Goal: Information Seeking & Learning: Learn about a topic

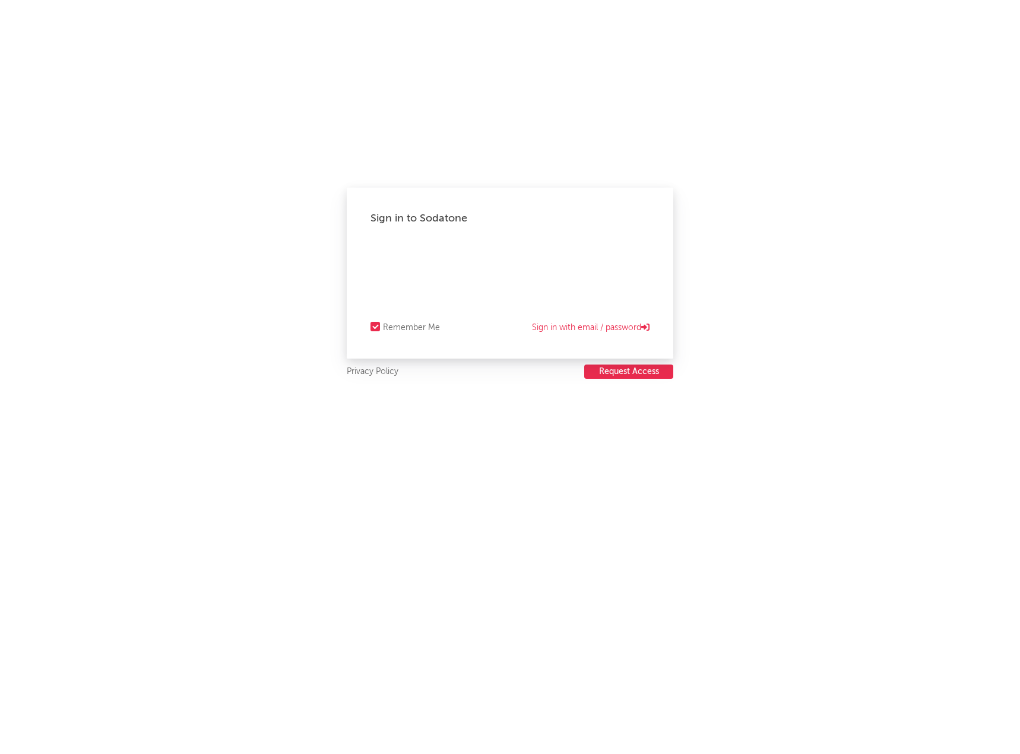
select select "warner_chappell"
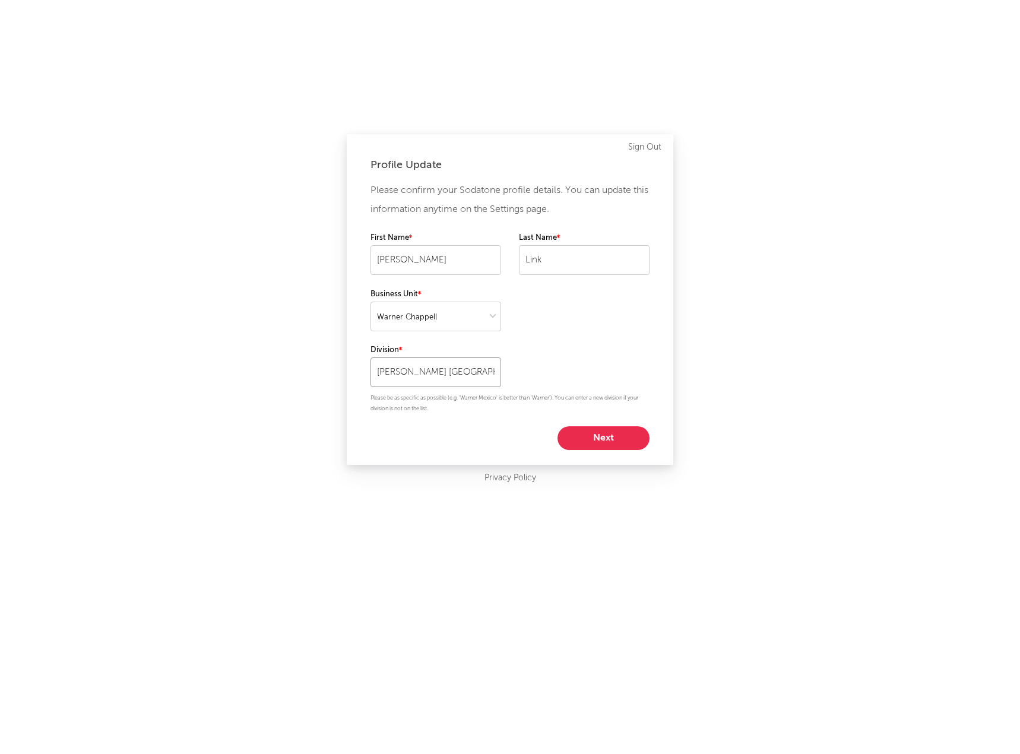
click at [485, 373] on input "[PERSON_NAME] [GEOGRAPHIC_DATA]" at bounding box center [436, 373] width 131 height 30
click at [529, 345] on div "Please confirm your Sodatone profile details. You can update this information a…" at bounding box center [510, 315] width 279 height 269
click at [593, 440] on button "Next" at bounding box center [604, 438] width 92 height 24
select select "other"
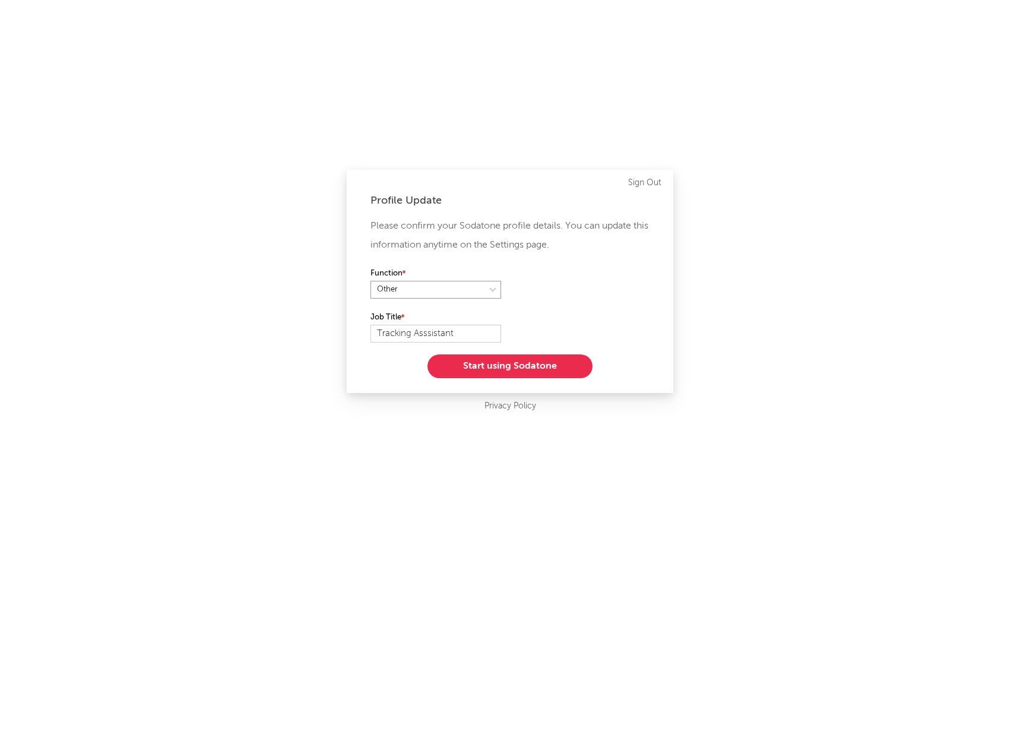
click at [449, 295] on select at bounding box center [436, 290] width 131 height 18
click at [579, 279] on div "Function" at bounding box center [510, 289] width 279 height 44
click at [490, 368] on button "Start using Sodatone" at bounding box center [510, 367] width 165 height 24
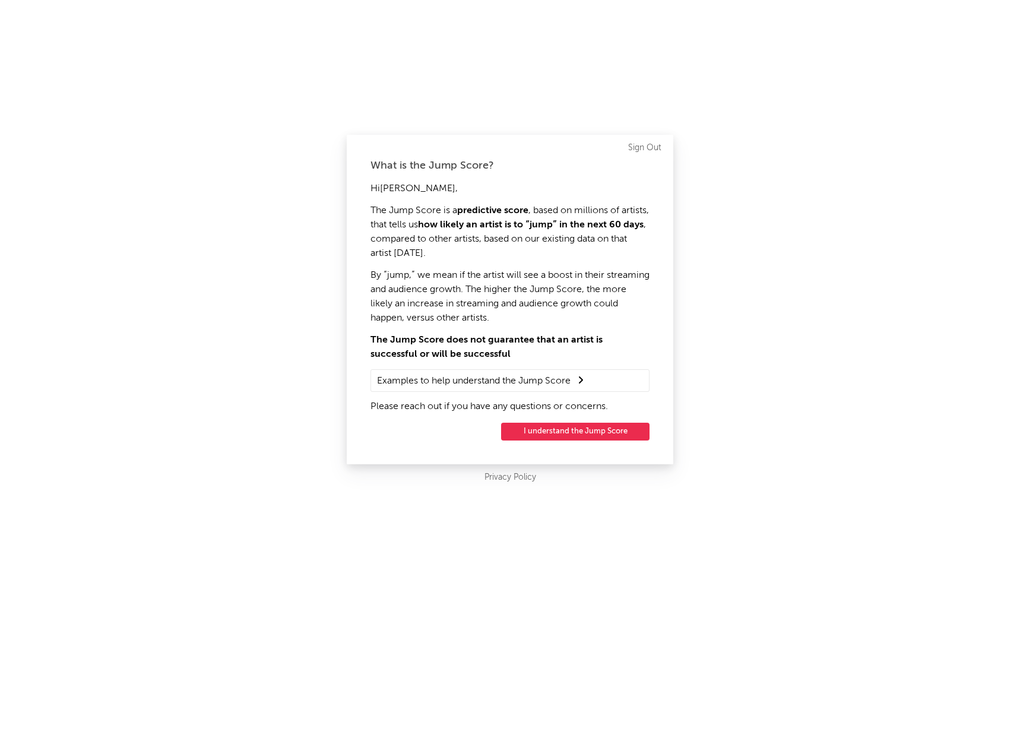
click at [477, 376] on summary "Examples to help understand the Jump Score" at bounding box center [510, 380] width 266 height 15
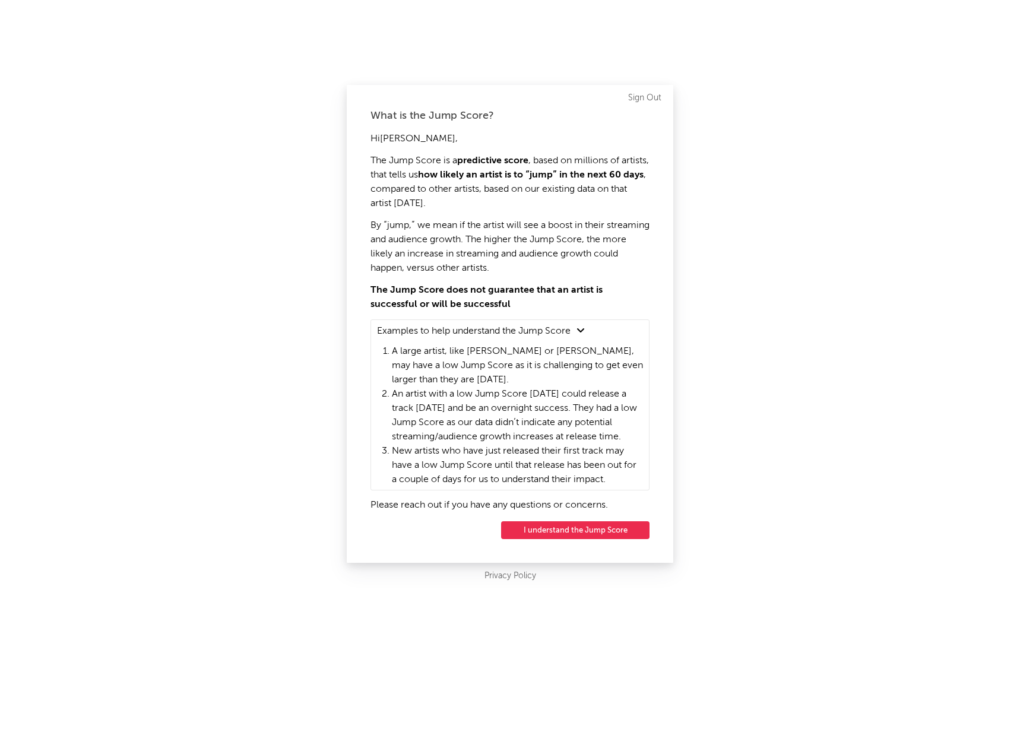
click at [587, 533] on button "I understand the Jump Score" at bounding box center [575, 531] width 148 height 18
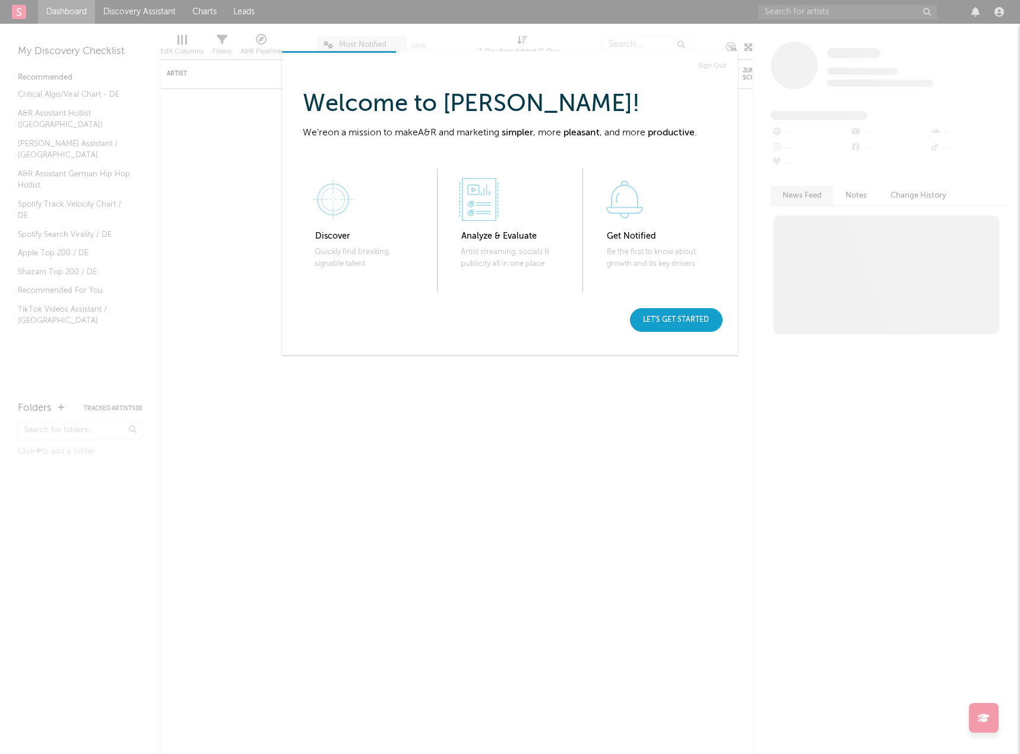
click at [660, 320] on div "Let's get started" at bounding box center [676, 320] width 93 height 24
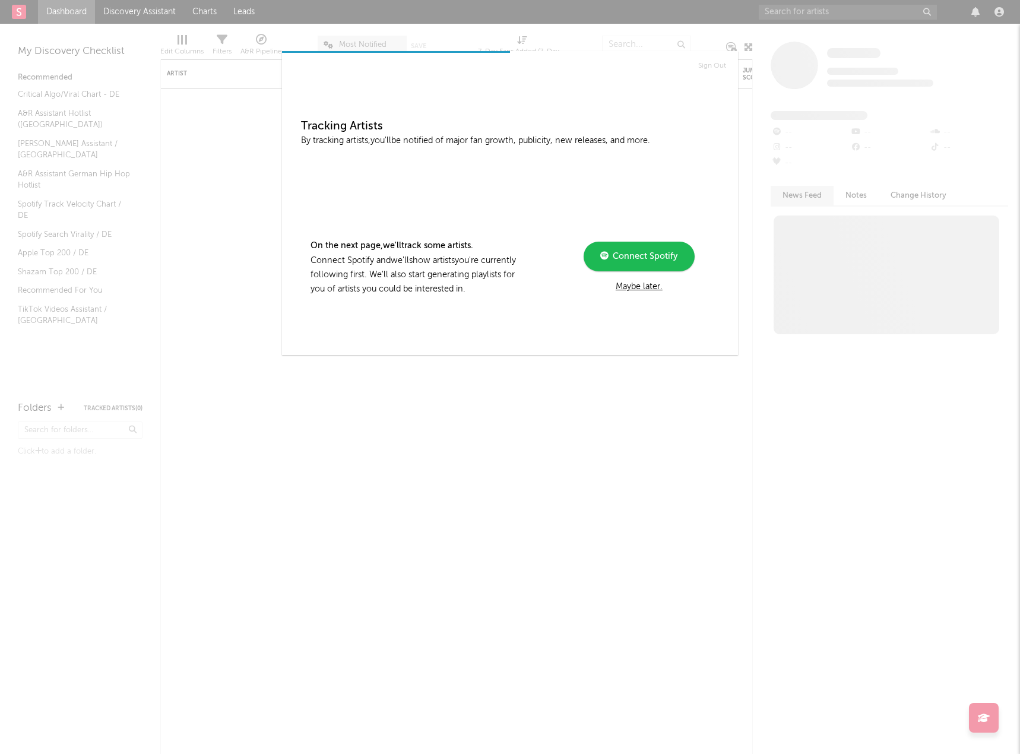
click at [632, 287] on div "Maybe later." at bounding box center [640, 287] width 160 height 14
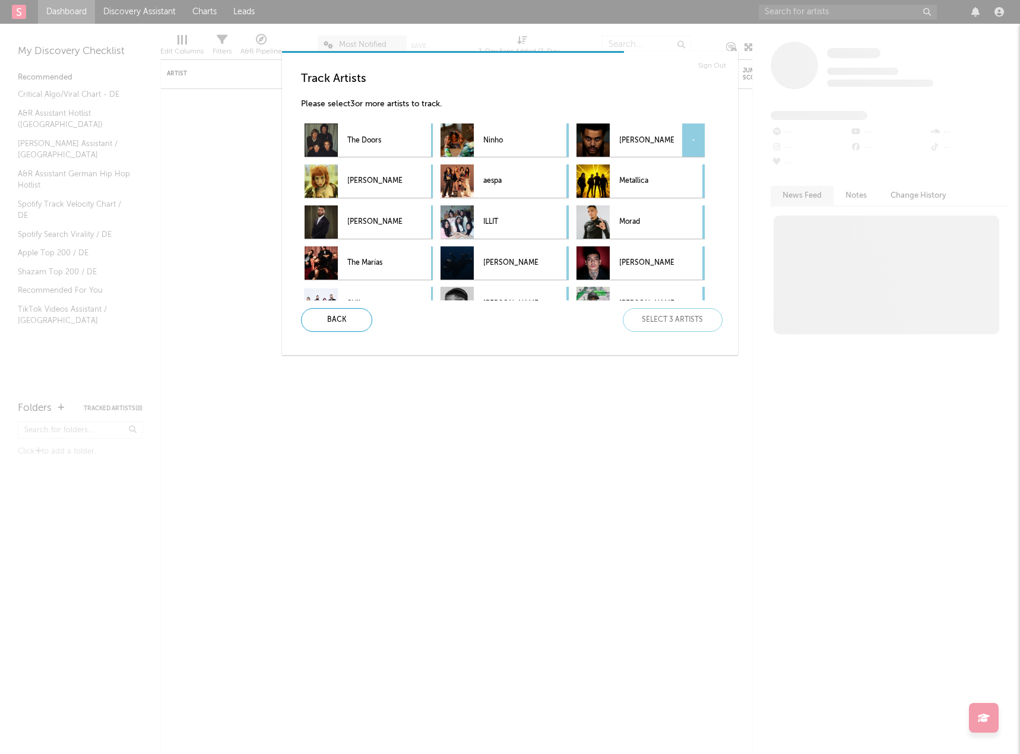
click at [644, 144] on p "[PERSON_NAME]" at bounding box center [647, 140] width 55 height 27
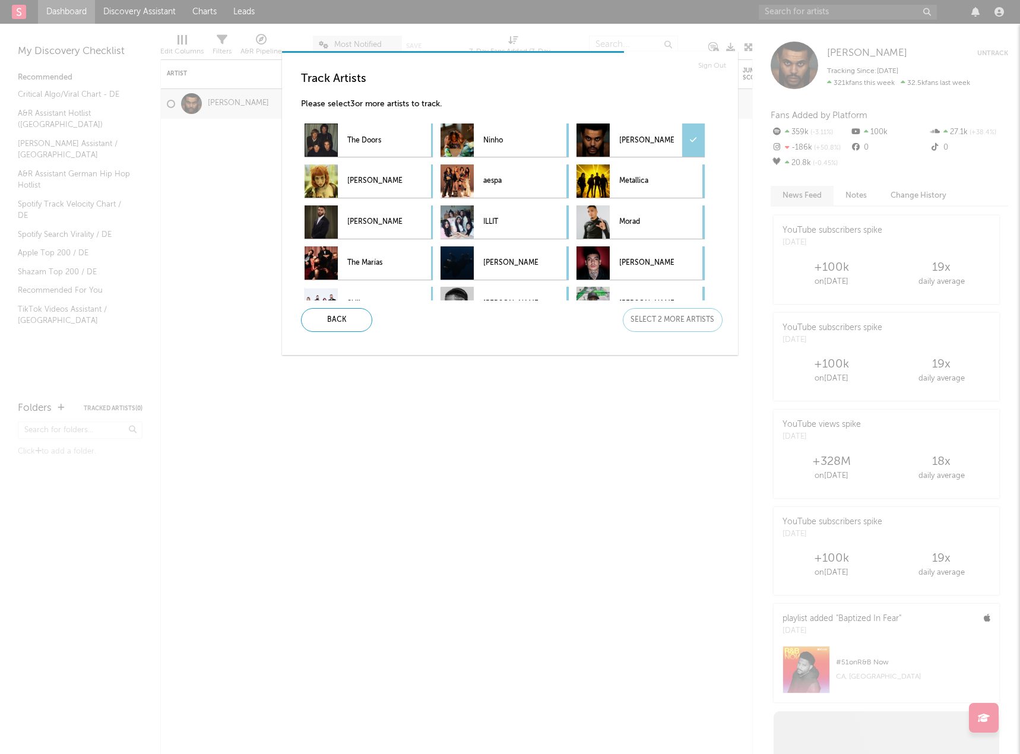
click at [398, 90] on div "Track Artists Please select 3 or more artists to track. The Doors Ninho [PERSON…" at bounding box center [515, 186] width 428 height 229
click at [378, 184] on p "[PERSON_NAME]" at bounding box center [374, 181] width 55 height 27
click at [421, 173] on div at bounding box center [421, 181] width 23 height 33
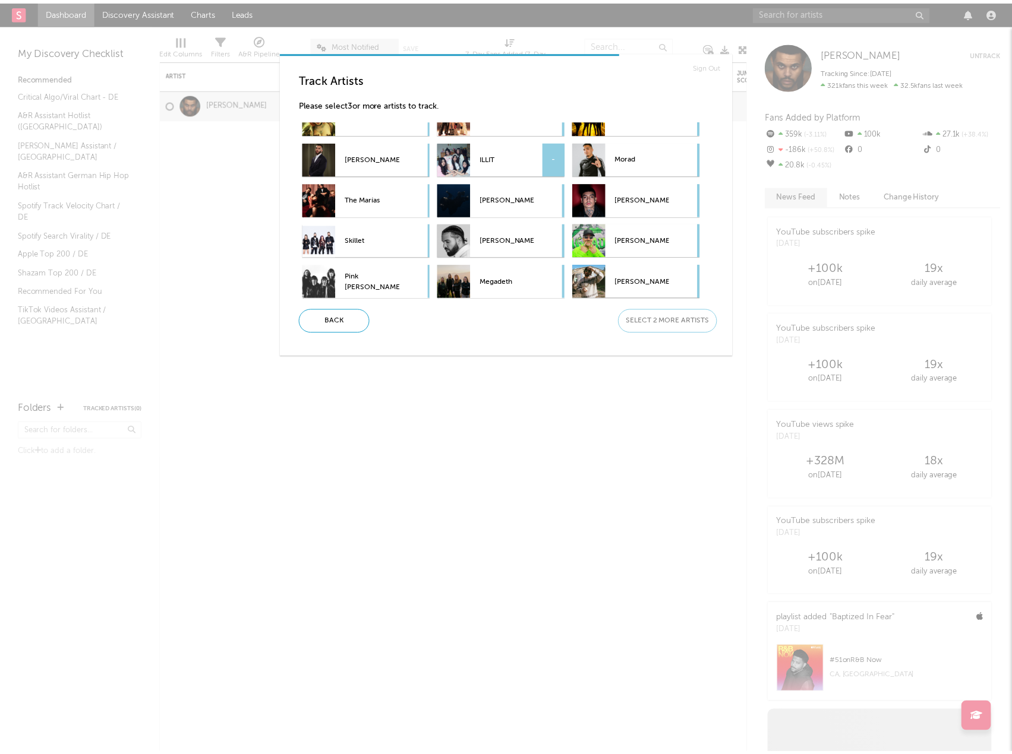
scroll to position [65, 0]
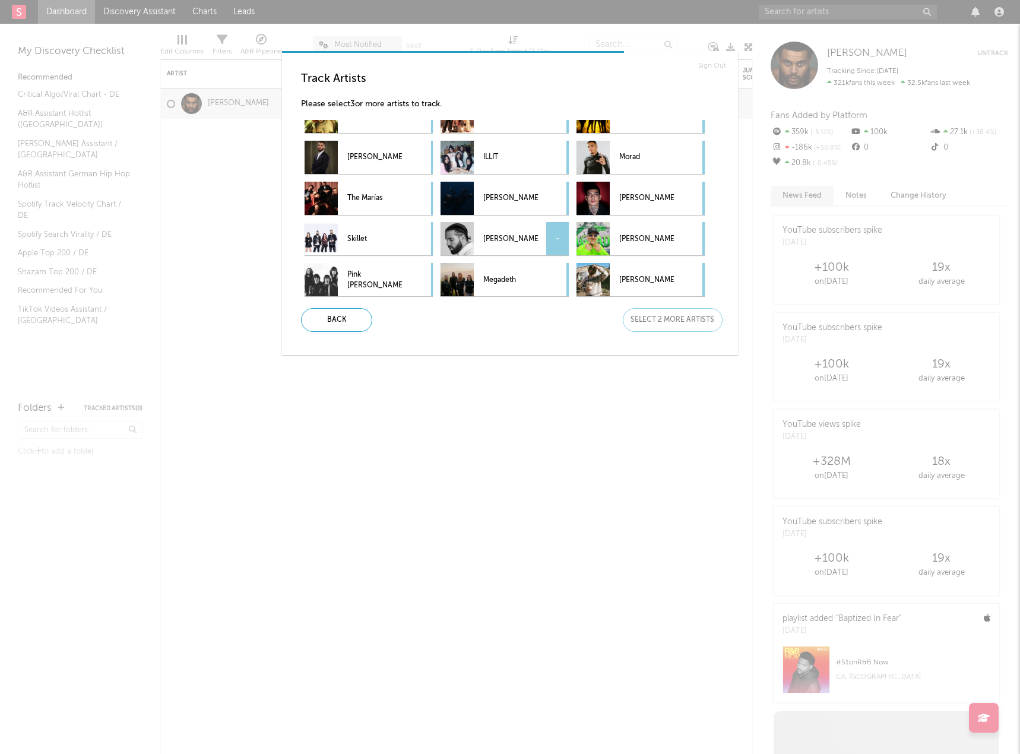
click at [481, 239] on div "[PERSON_NAME] -" at bounding box center [489, 238] width 97 height 33
click at [620, 279] on p "[PERSON_NAME]" at bounding box center [647, 280] width 55 height 27
click at [677, 324] on div "Next" at bounding box center [673, 320] width 100 height 24
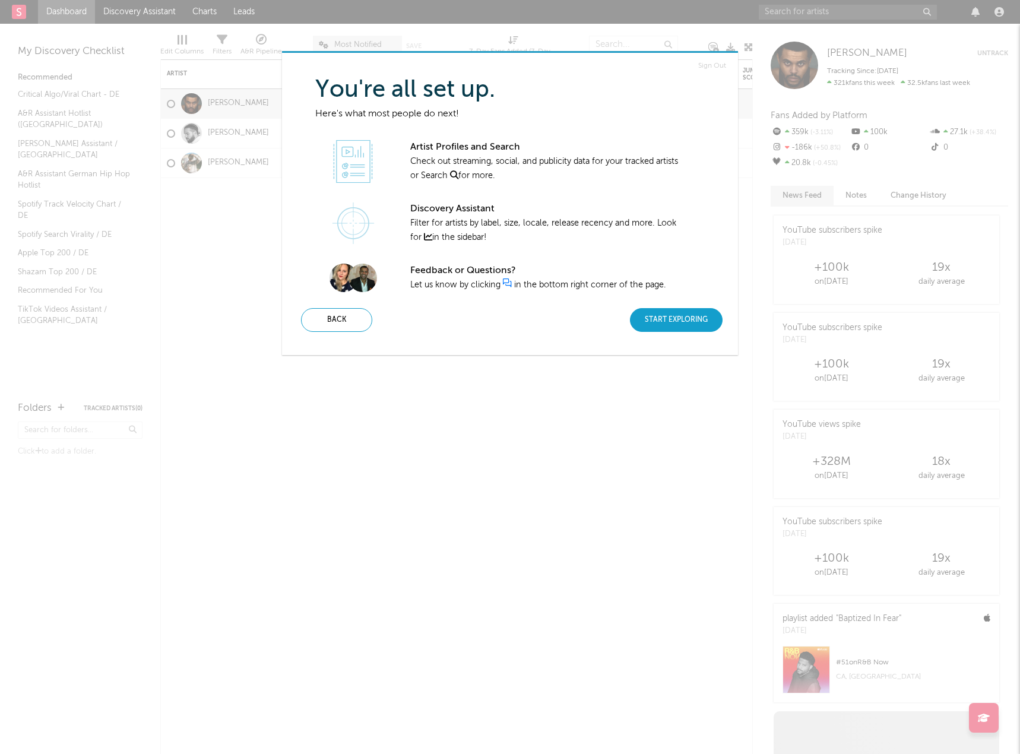
click at [665, 322] on div "Start Exploring" at bounding box center [676, 320] width 93 height 24
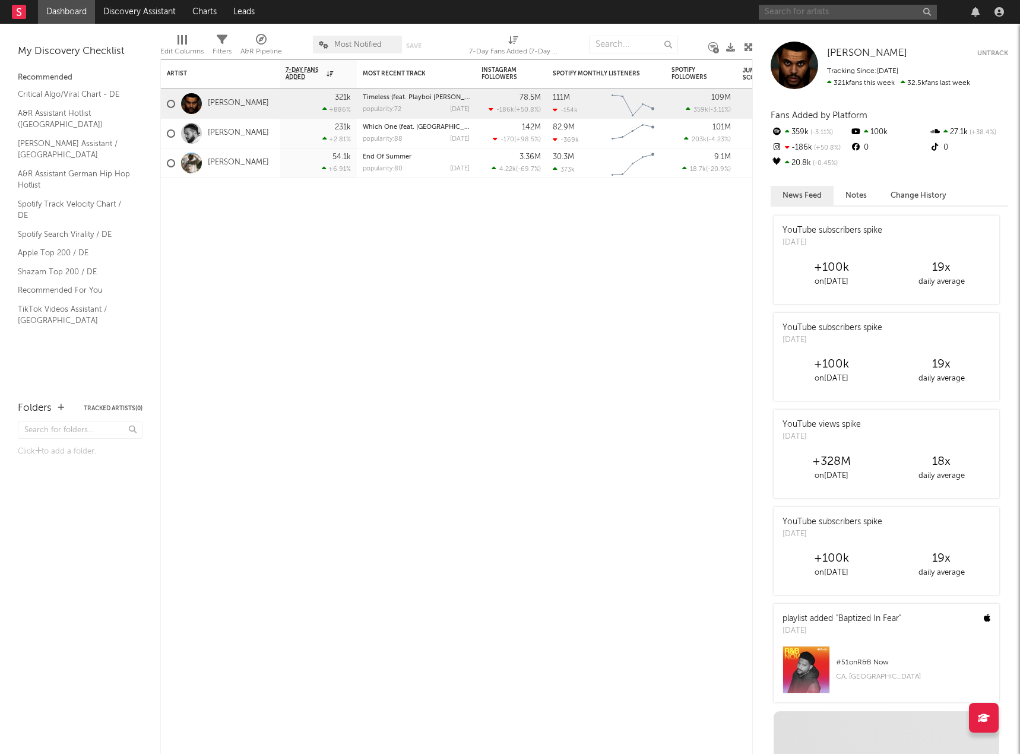
click at [798, 10] on input "text" at bounding box center [848, 12] width 178 height 15
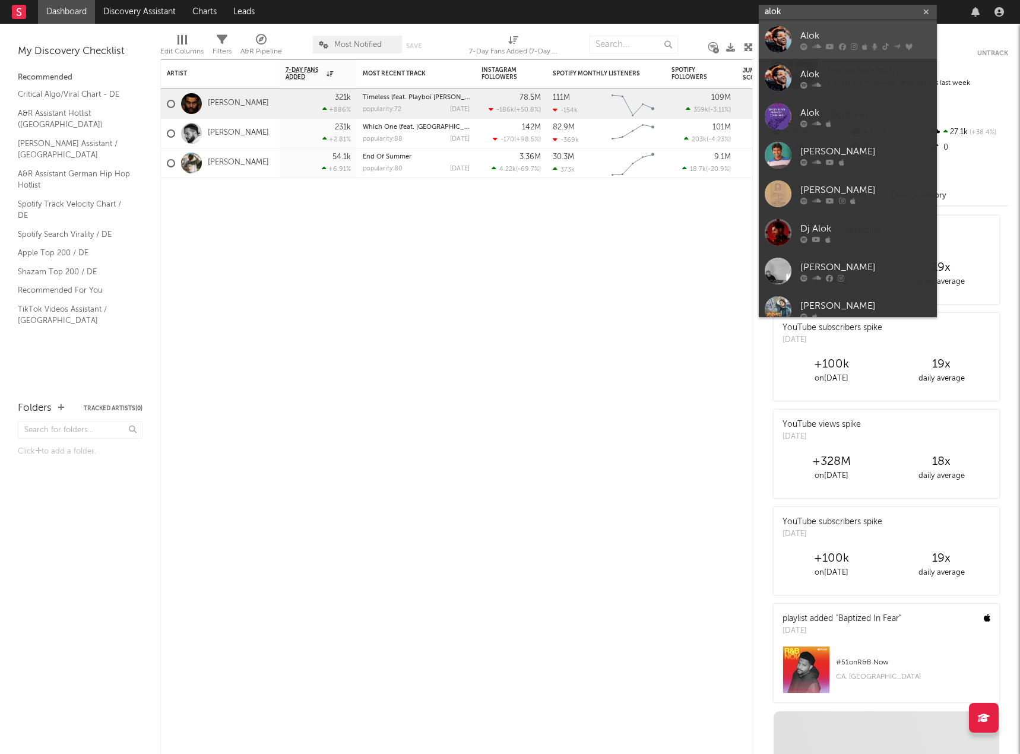
type input "alok"
click at [839, 40] on div "Alok" at bounding box center [866, 36] width 131 height 14
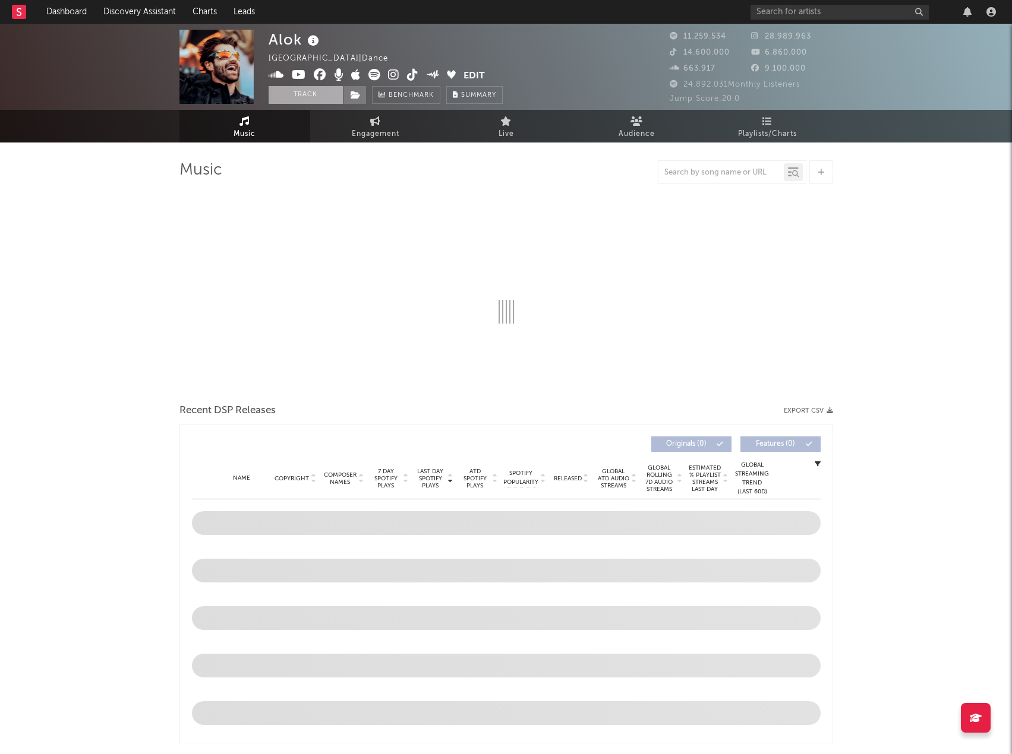
click at [296, 93] on button "Track" at bounding box center [305, 95] width 74 height 18
select select "6m"
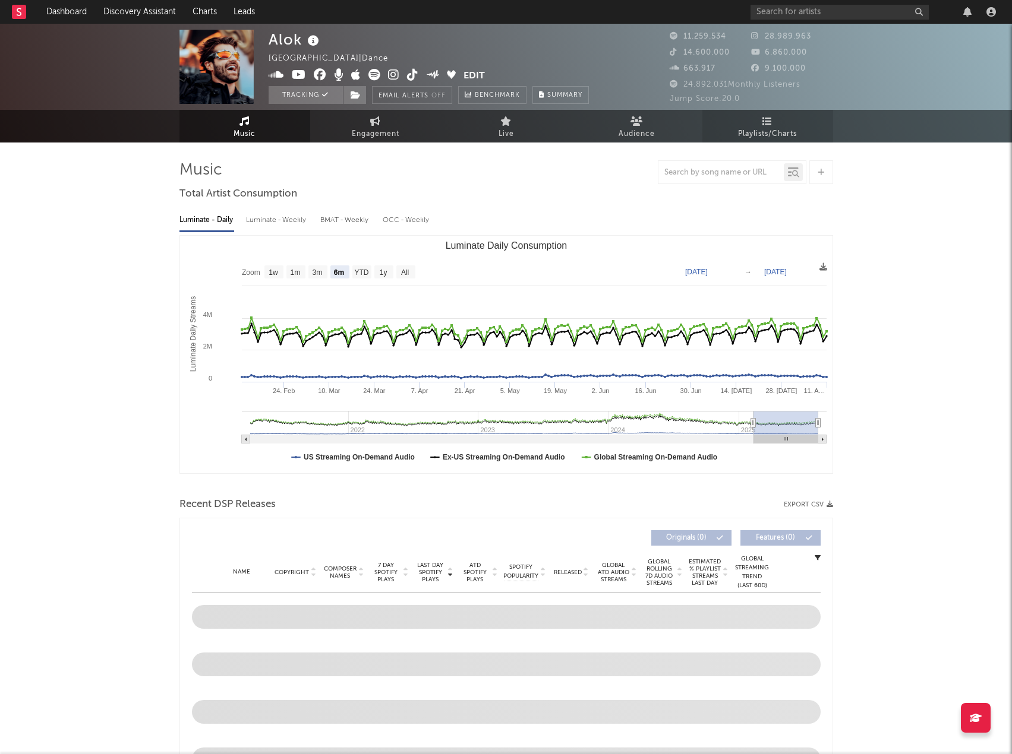
select select "6m"
click at [812, 9] on input "text" at bounding box center [839, 12] width 178 height 15
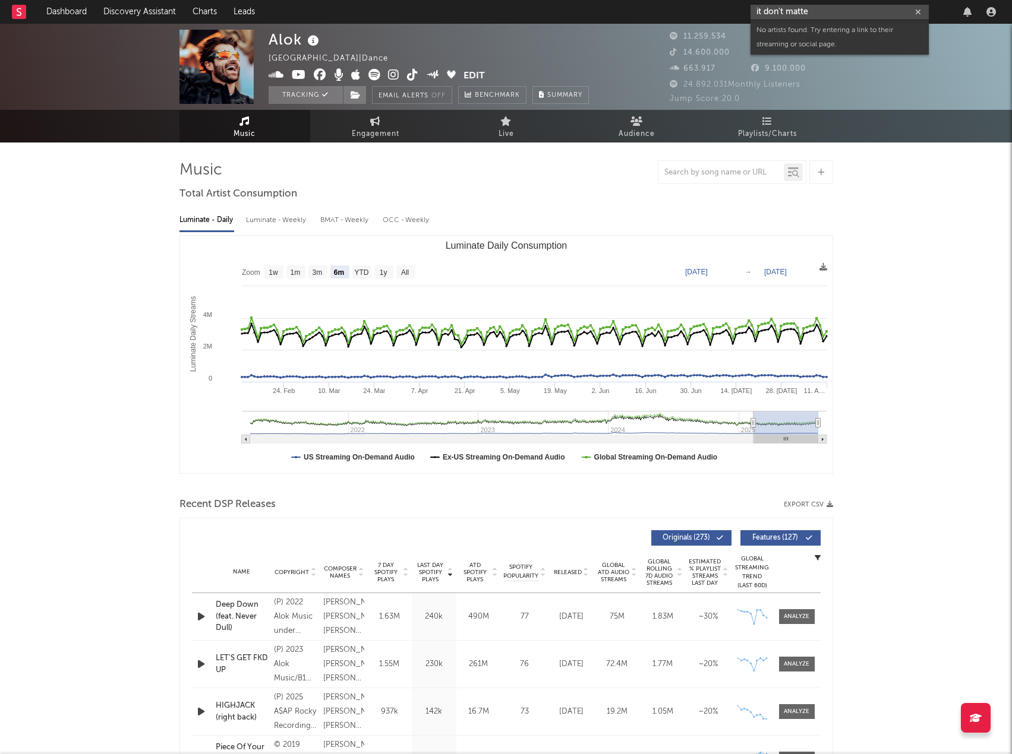
type input "it don't matter"
drag, startPoint x: 826, startPoint y: 11, endPoint x: 576, endPoint y: 15, distance: 249.5
click at [577, 15] on nav "Dashboard Discovery Assistant Charts Leads it don't matter" at bounding box center [506, 12] width 1012 height 24
click at [393, 178] on div at bounding box center [505, 172] width 653 height 24
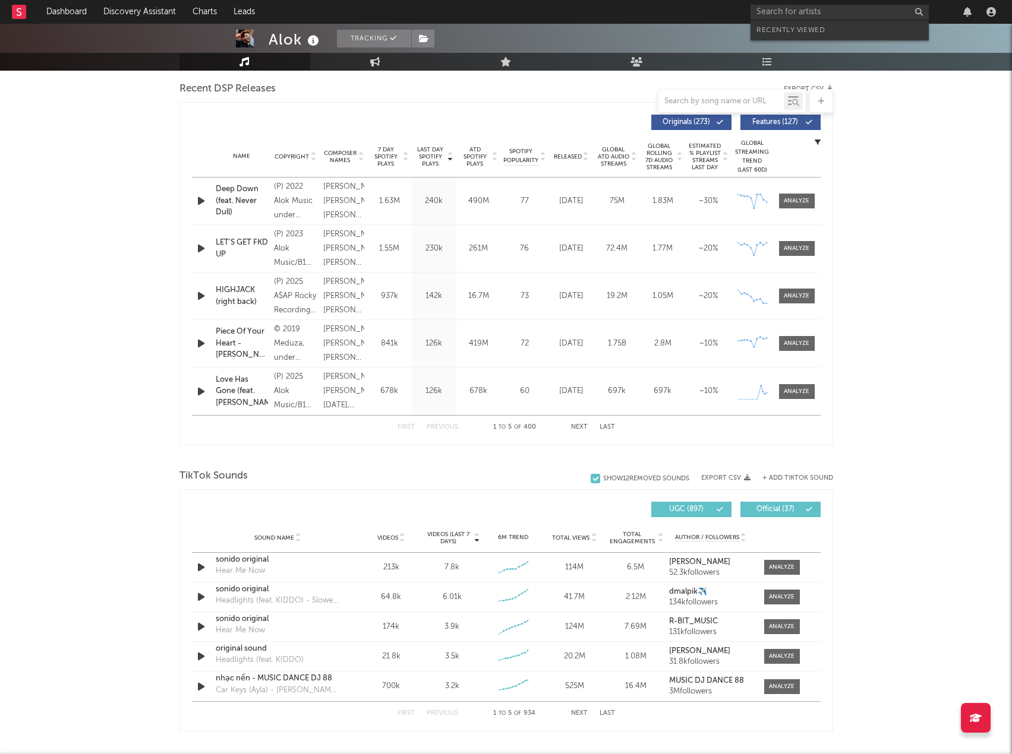
scroll to position [297, 0]
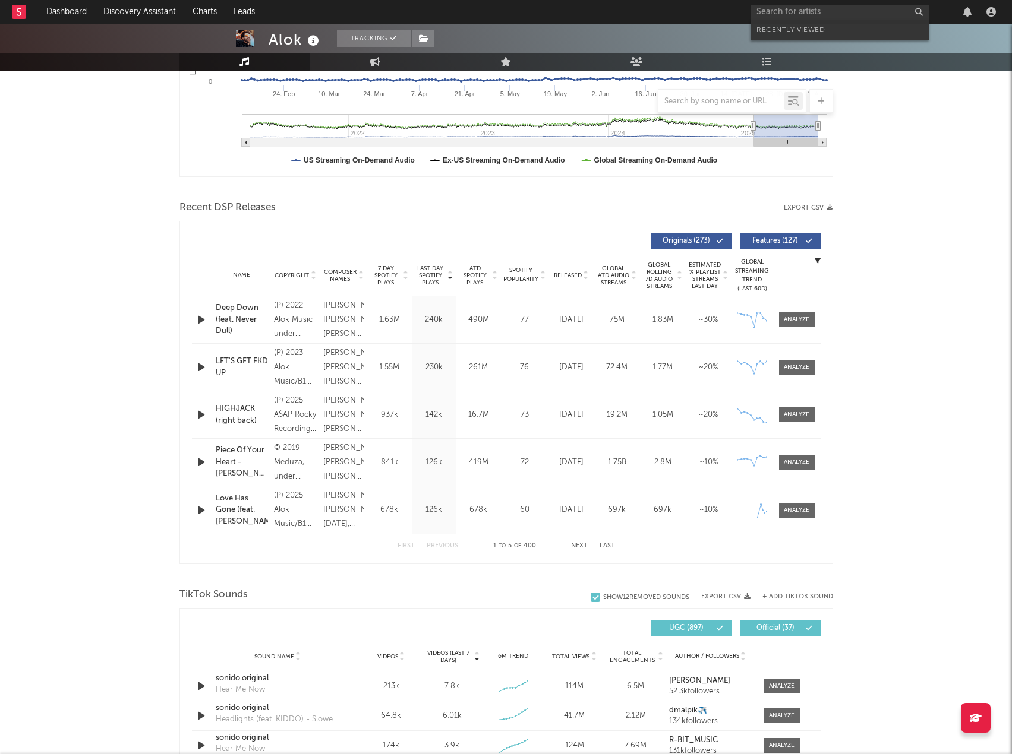
click at [576, 545] on button "Next" at bounding box center [579, 546] width 17 height 7
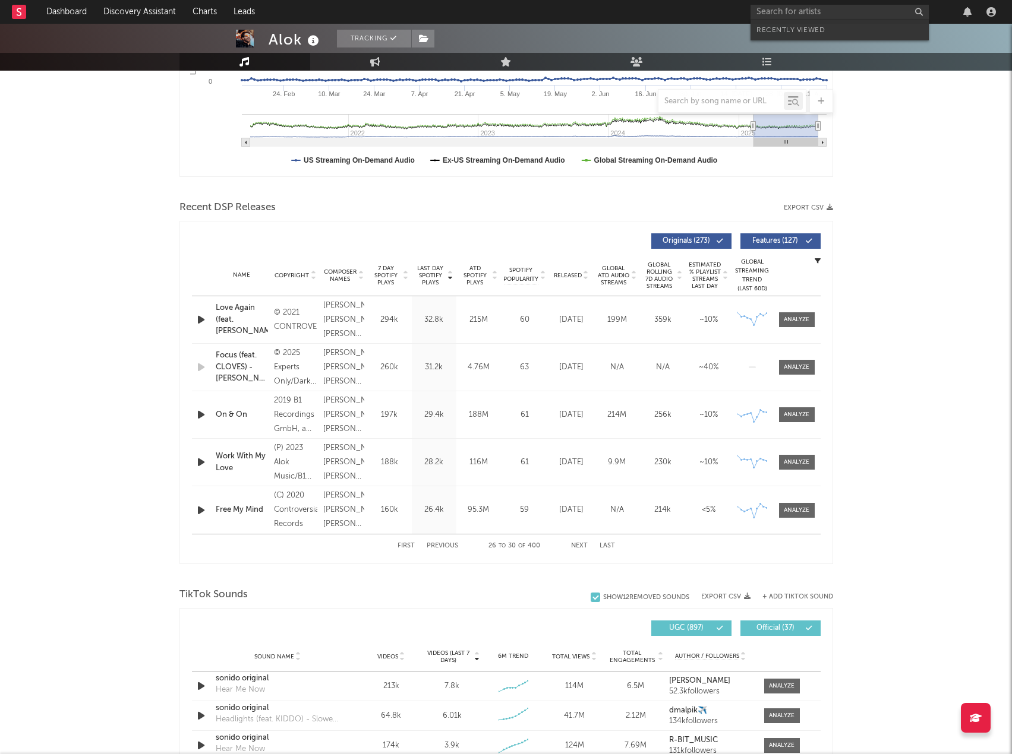
click at [576, 545] on button "Next" at bounding box center [579, 546] width 17 height 7
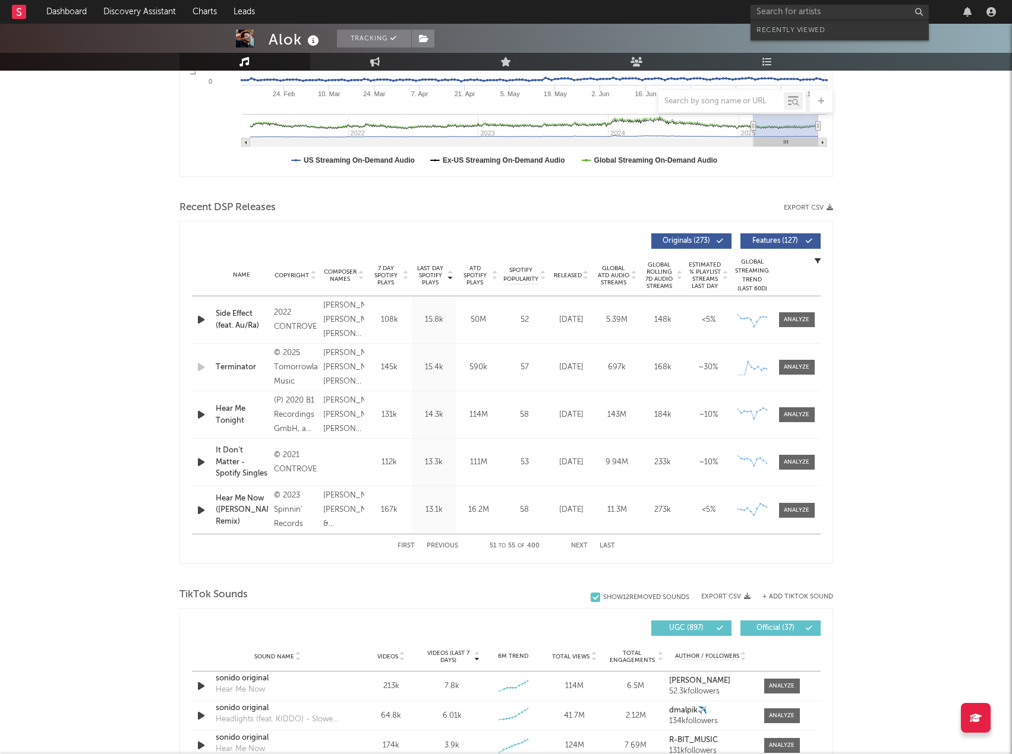
click at [576, 545] on button "Next" at bounding box center [579, 546] width 17 height 7
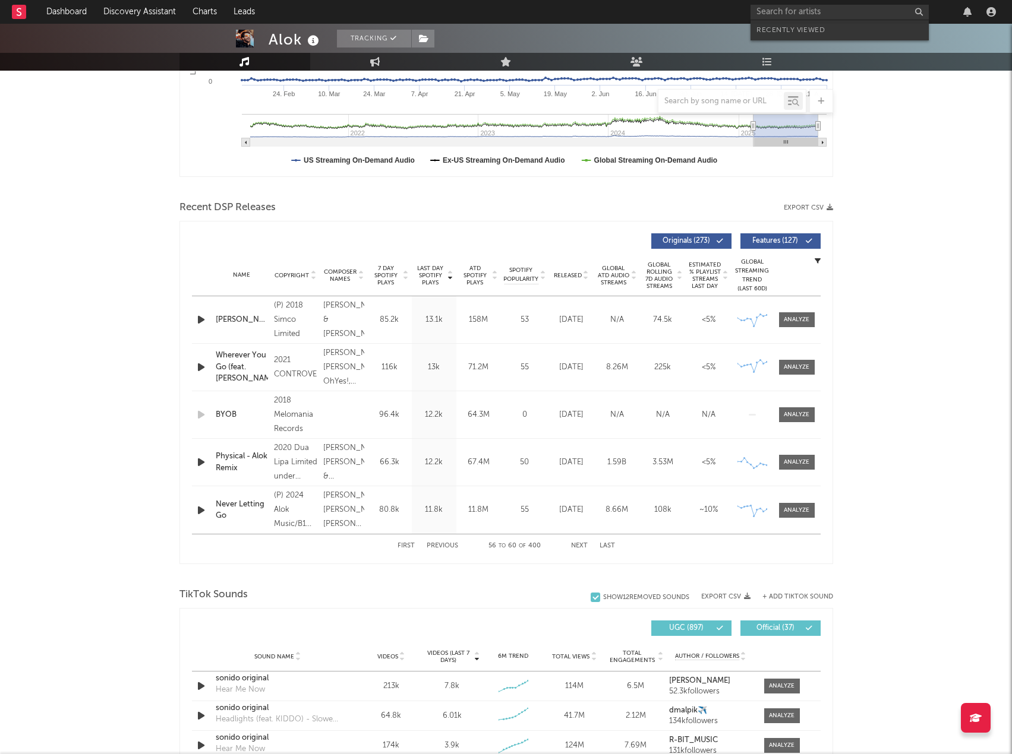
click at [608, 541] on div "First Previous 56 to 60 of 400 Next Last" at bounding box center [505, 546] width 217 height 23
click at [608, 549] on button "Last" at bounding box center [606, 546] width 15 height 7
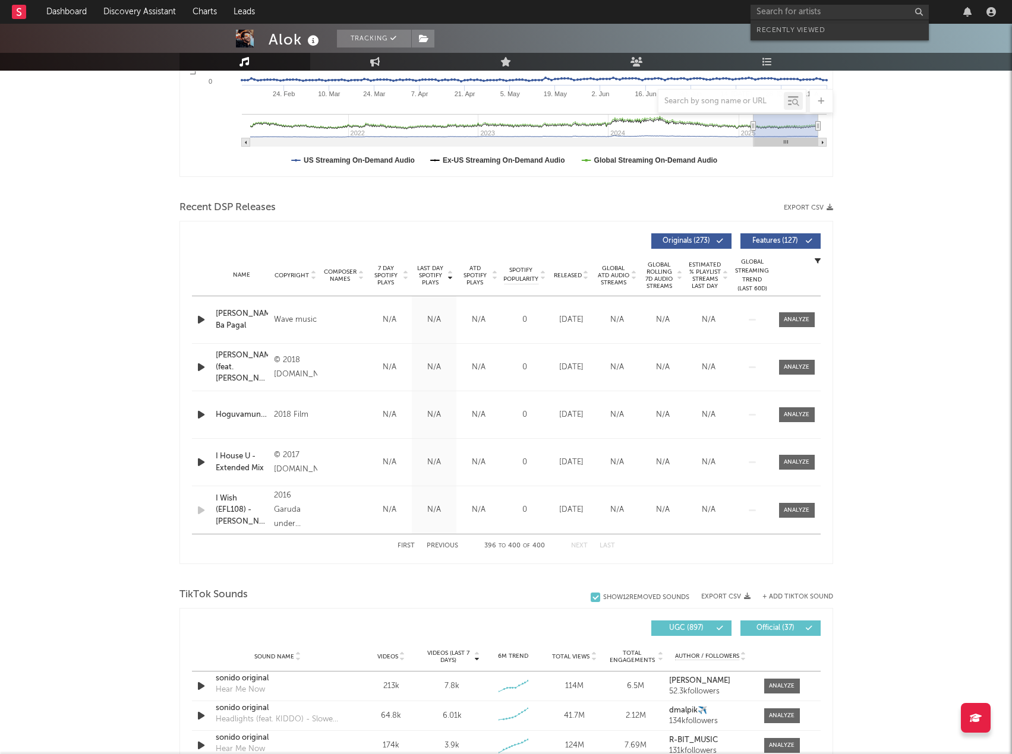
click at [406, 543] on button "First" at bounding box center [405, 546] width 17 height 7
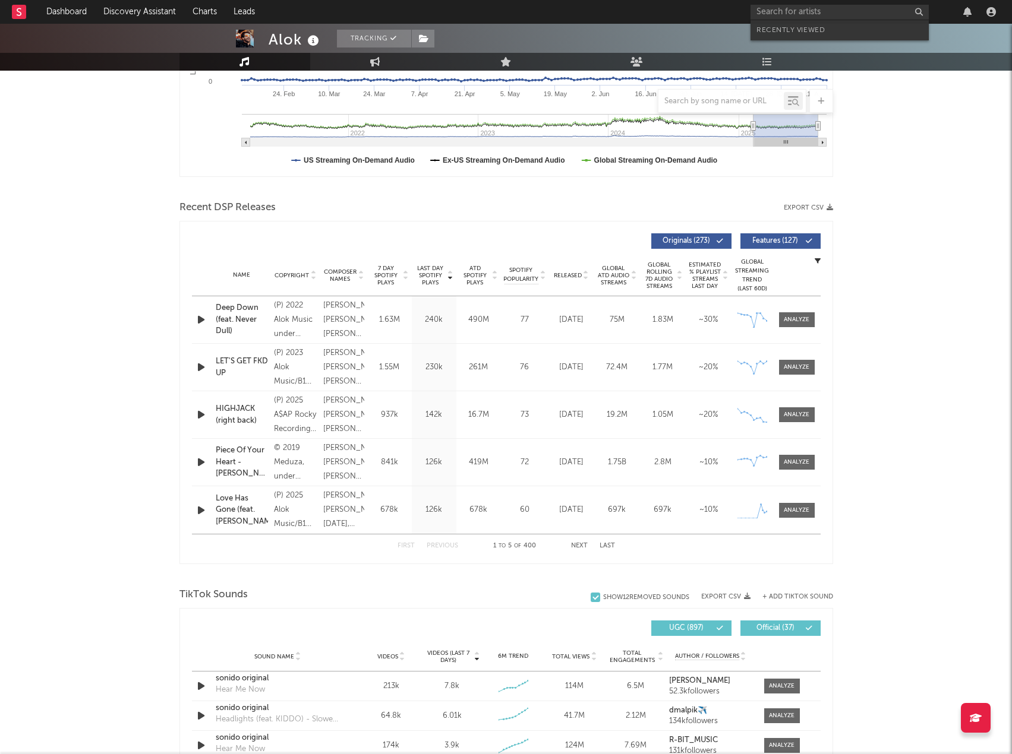
click at [577, 543] on button "Next" at bounding box center [579, 546] width 17 height 7
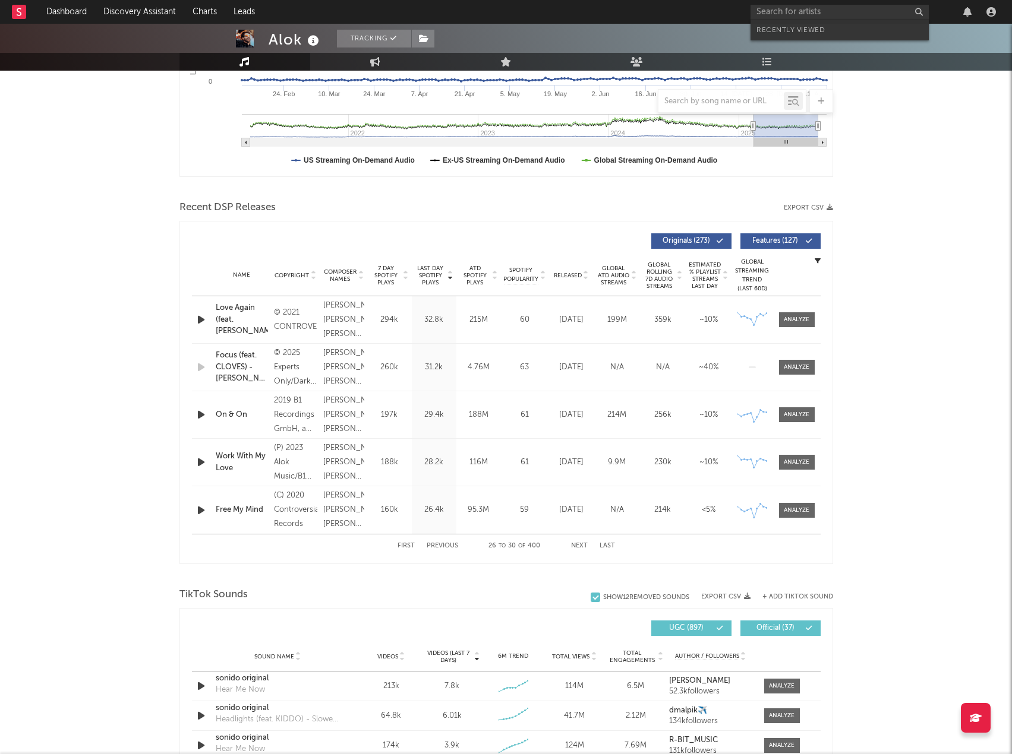
click at [577, 543] on button "Next" at bounding box center [579, 546] width 17 height 7
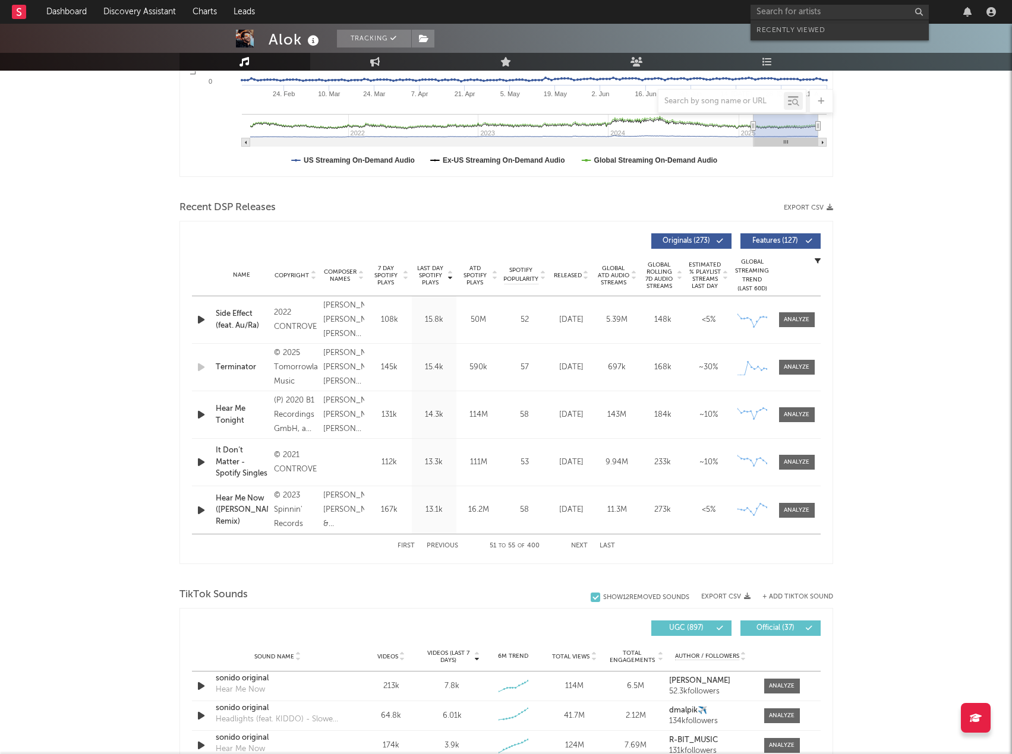
click at [247, 455] on div "It Don’t Matter - Spotify Singles" at bounding box center [242, 462] width 52 height 35
drag, startPoint x: 227, startPoint y: 450, endPoint x: 792, endPoint y: 463, distance: 565.6
click at [792, 463] on div at bounding box center [796, 462] width 26 height 9
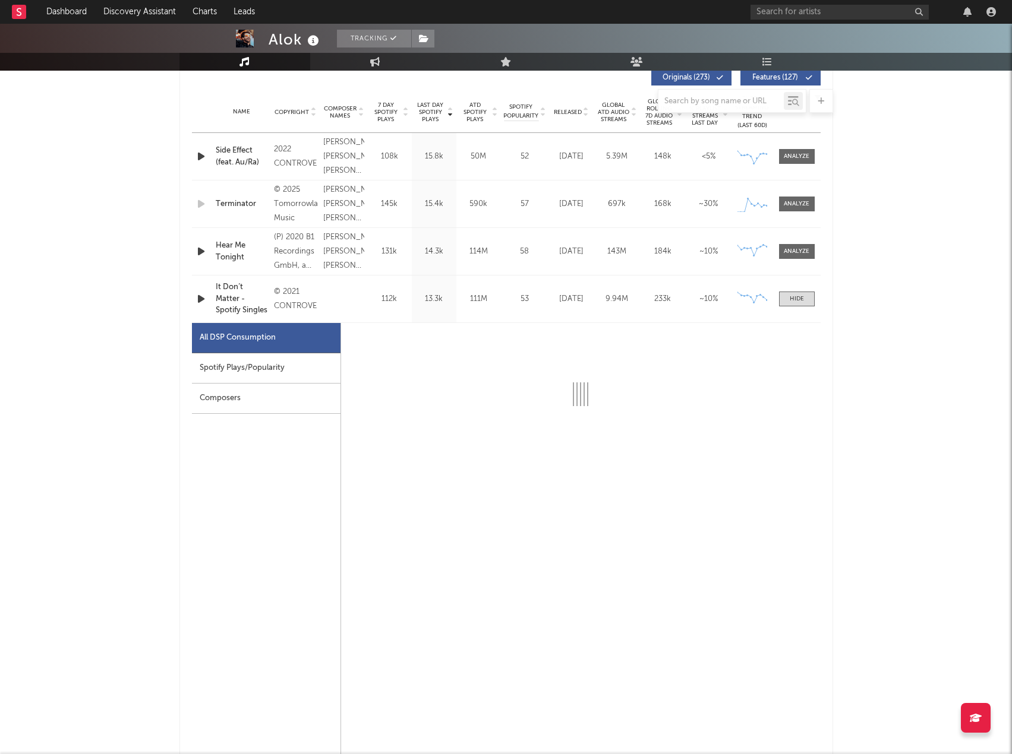
scroll to position [475, 0]
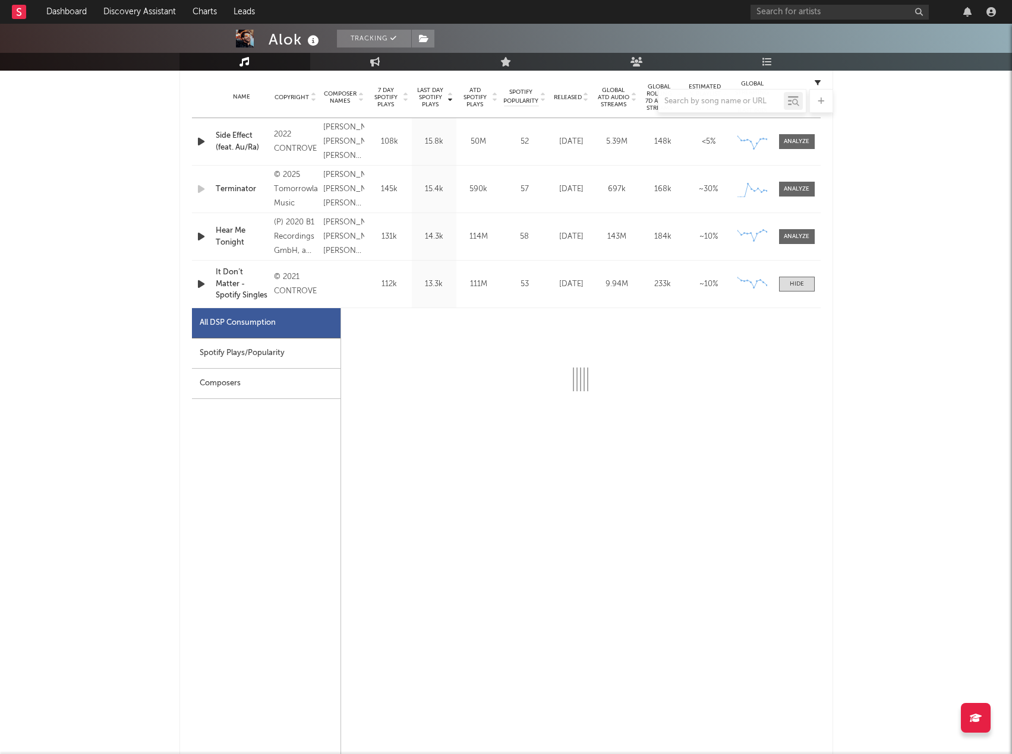
select select "6m"
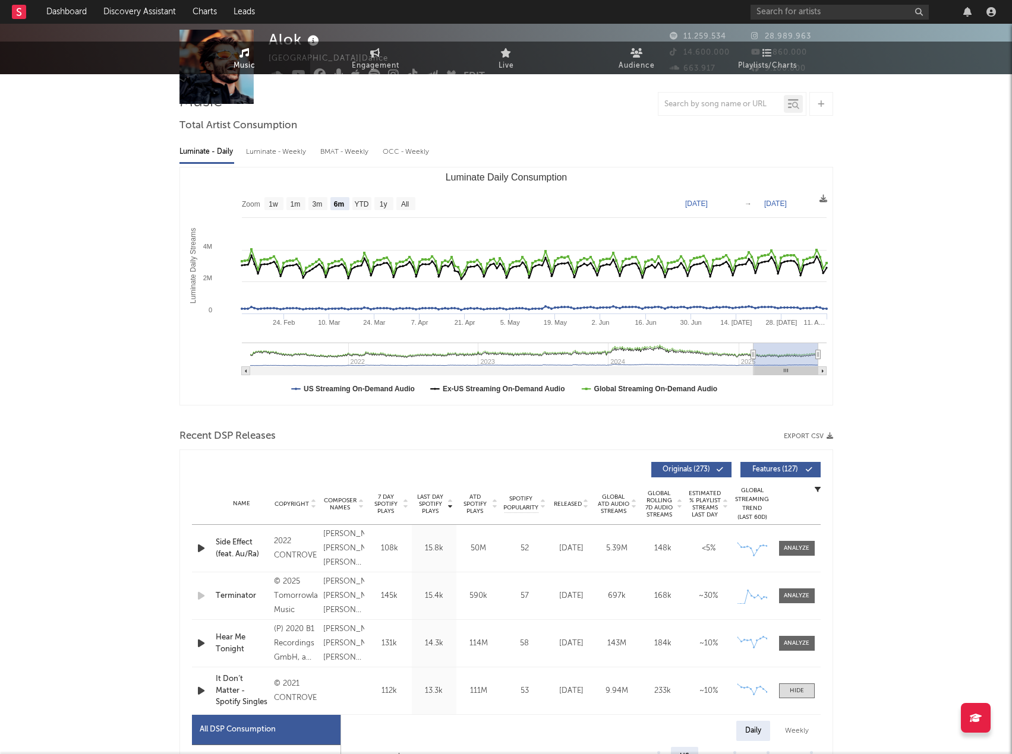
scroll to position [0, 0]
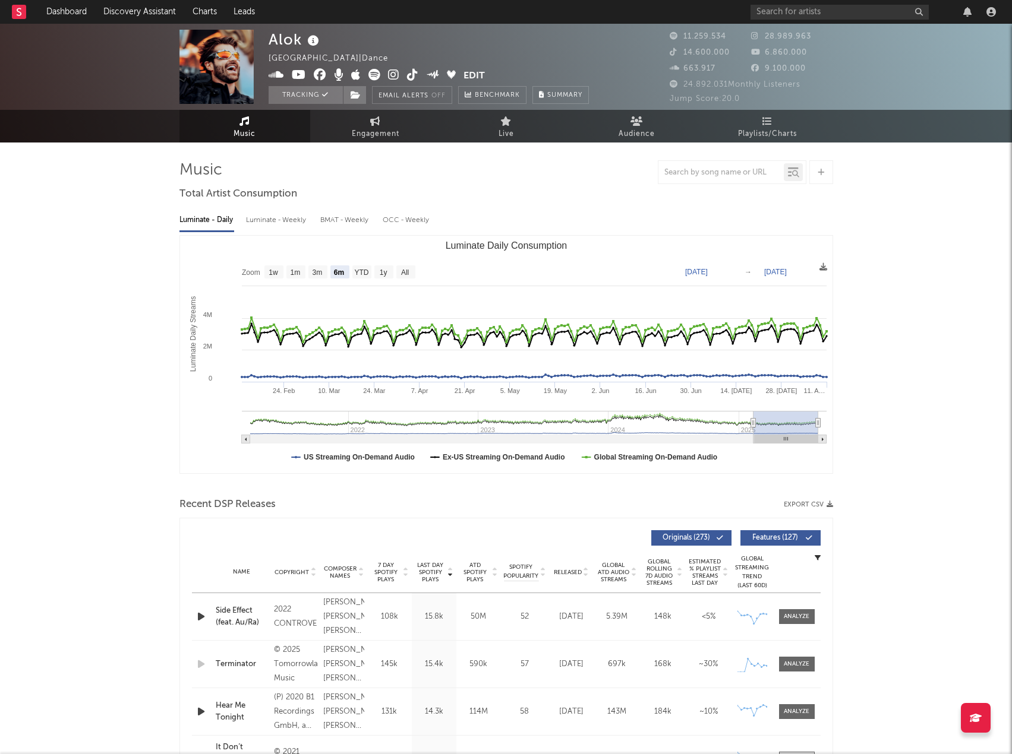
click at [337, 218] on div "BMAT - Weekly" at bounding box center [345, 220] width 50 height 20
select select "6m"
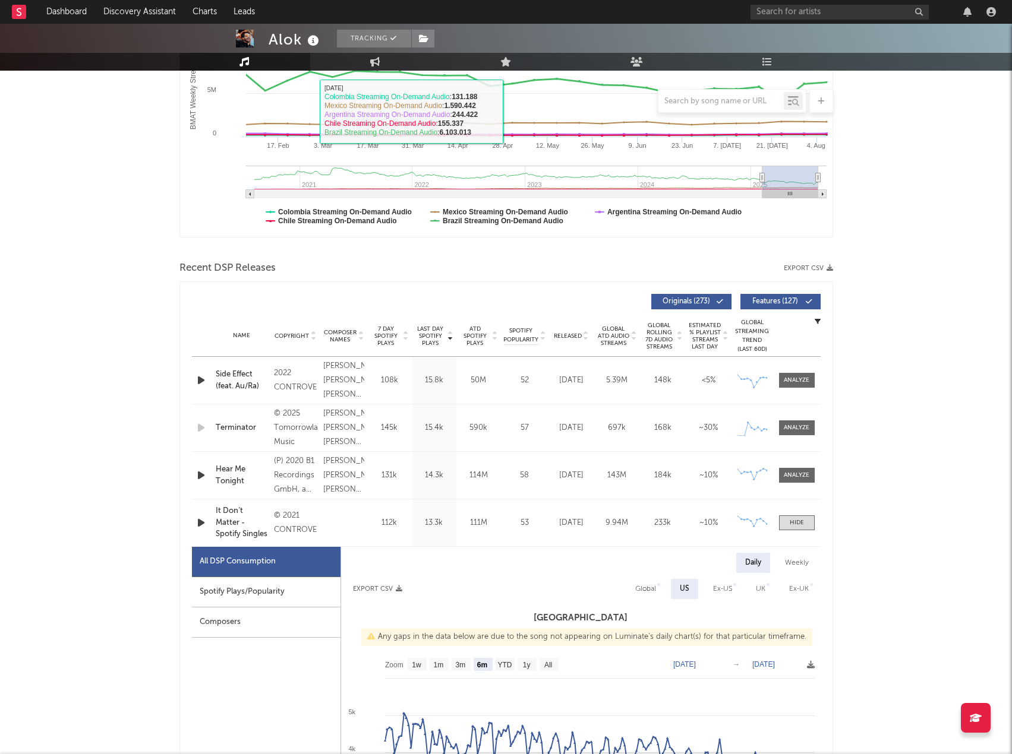
scroll to position [238, 0]
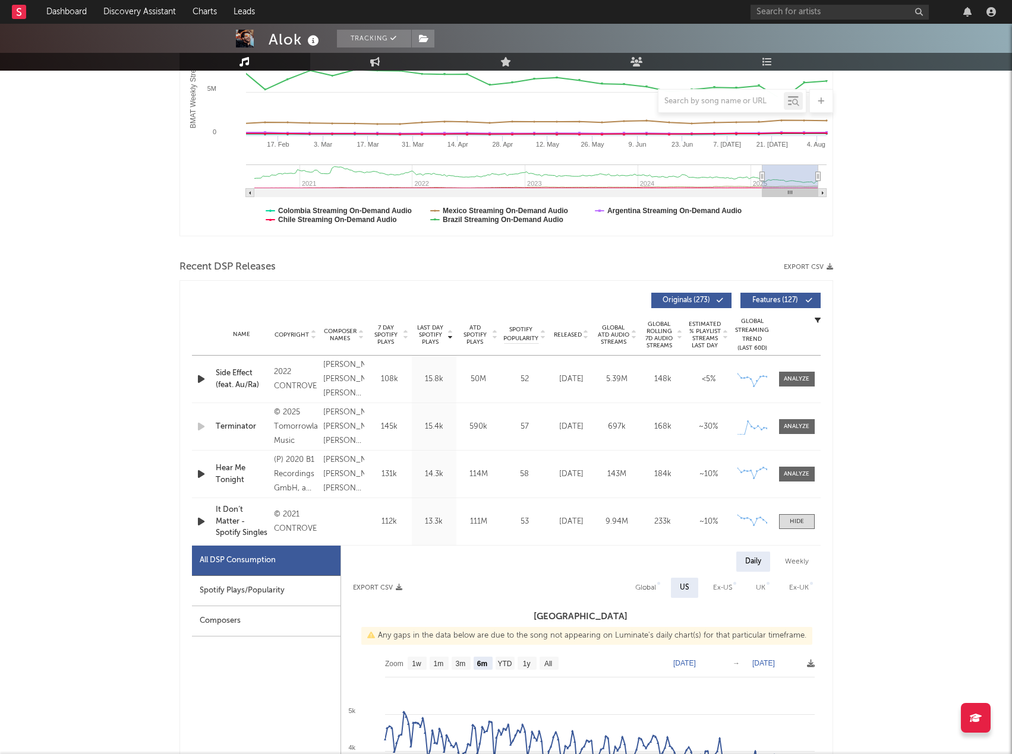
click at [226, 519] on div "It Don’t Matter - Spotify Singles" at bounding box center [242, 521] width 52 height 35
click at [366, 523] on div "Name It Don’t Matter - Spotify Singles Copyright © 2021 CONTROVERSIA Label CONT…" at bounding box center [506, 521] width 628 height 47
click at [349, 520] on div "Name It Don’t Matter - Spotify Singles Copyright © 2021 CONTROVERSIA Label CONT…" at bounding box center [506, 521] width 628 height 47
click at [234, 512] on div "It Don’t Matter - Spotify Singles" at bounding box center [242, 521] width 52 height 35
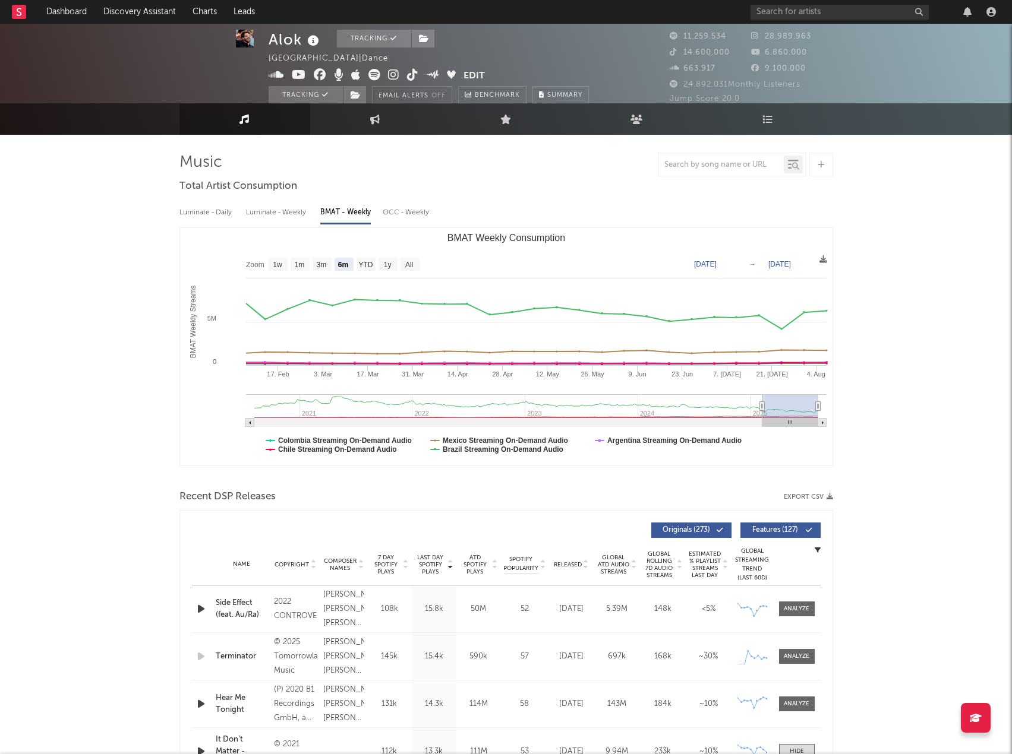
scroll to position [0, 0]
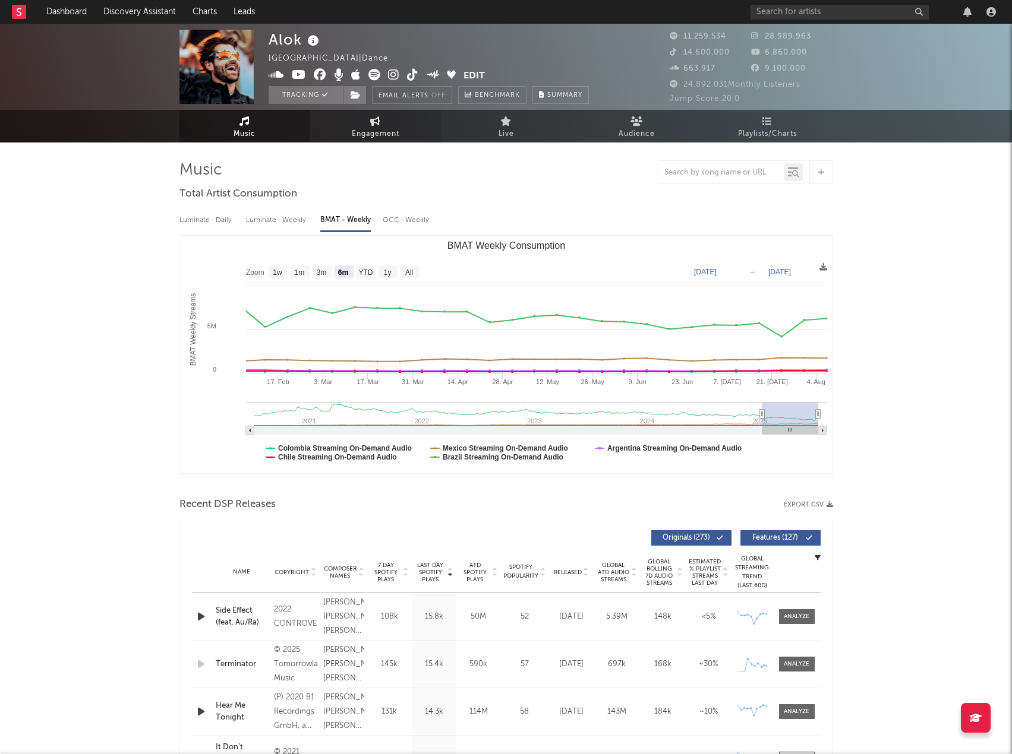
click at [358, 131] on span "Engagement" at bounding box center [376, 134] width 48 height 14
select select "1w"
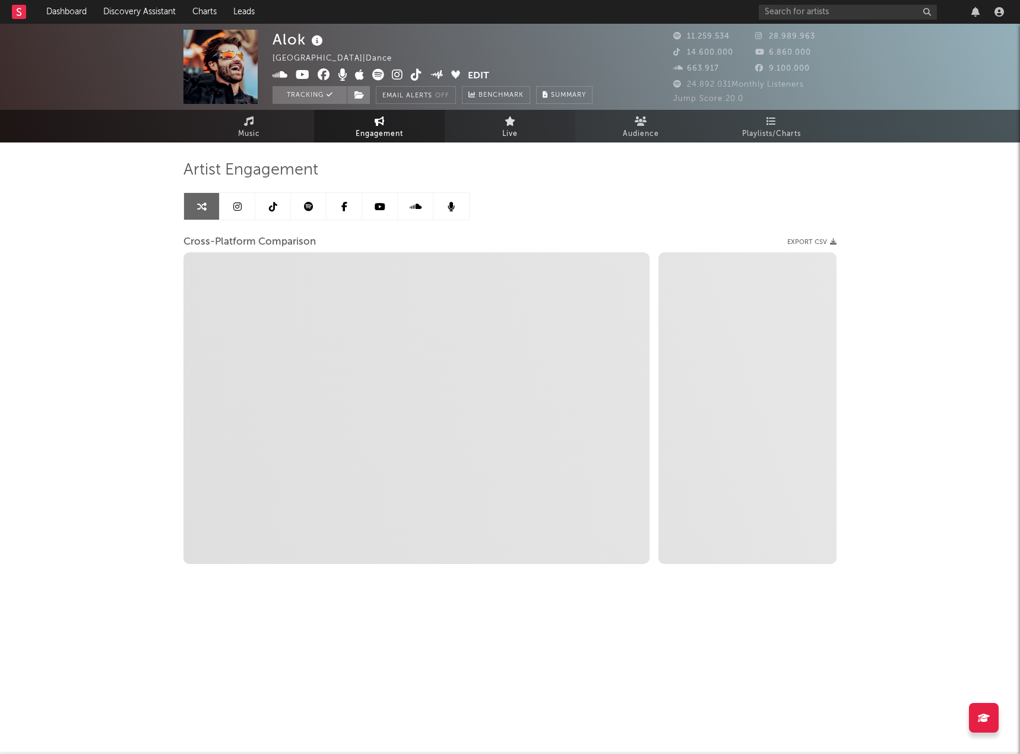
click at [508, 133] on span "Live" at bounding box center [510, 134] width 15 height 14
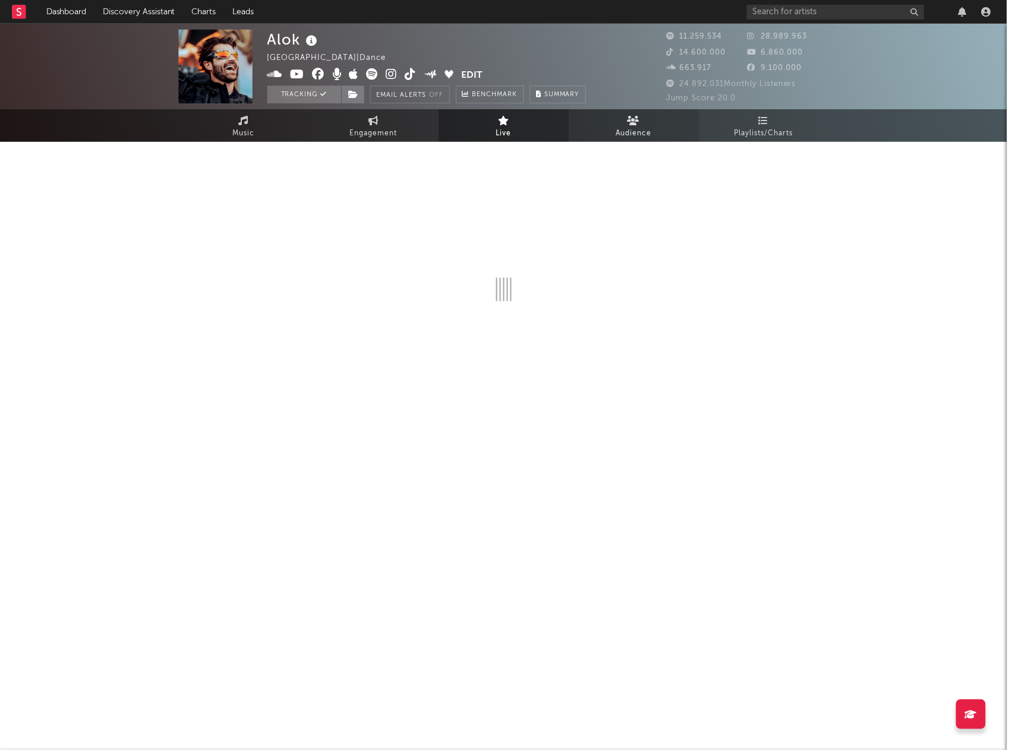
click at [619, 137] on span "Audience" at bounding box center [636, 134] width 36 height 14
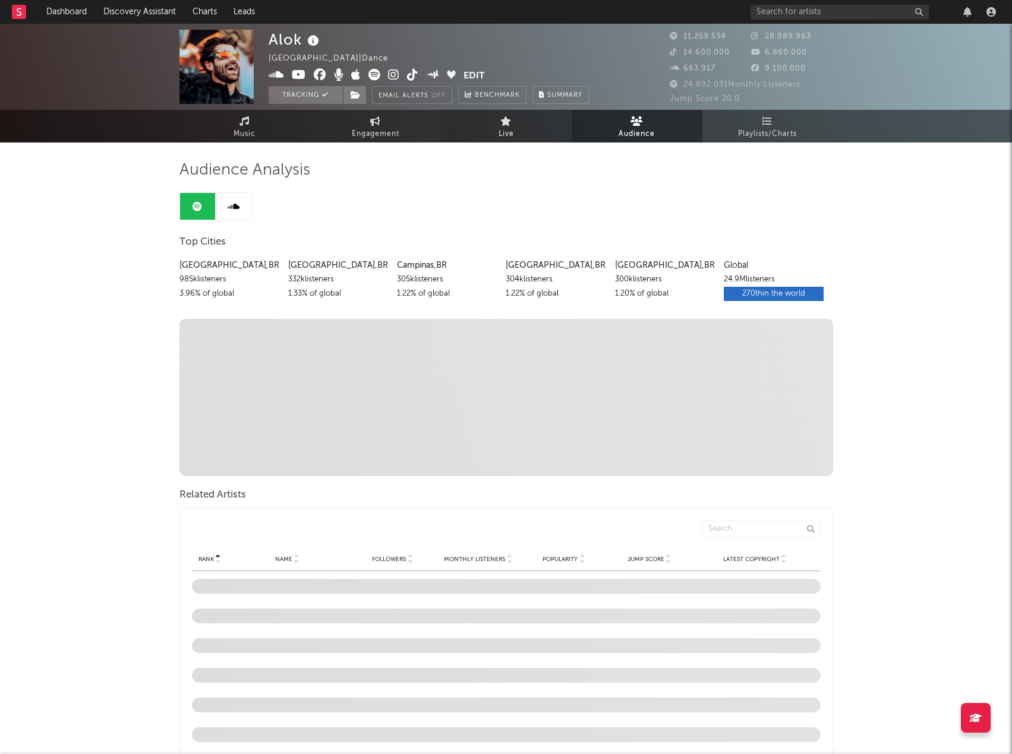
click at [519, 128] on link "Live" at bounding box center [506, 126] width 131 height 33
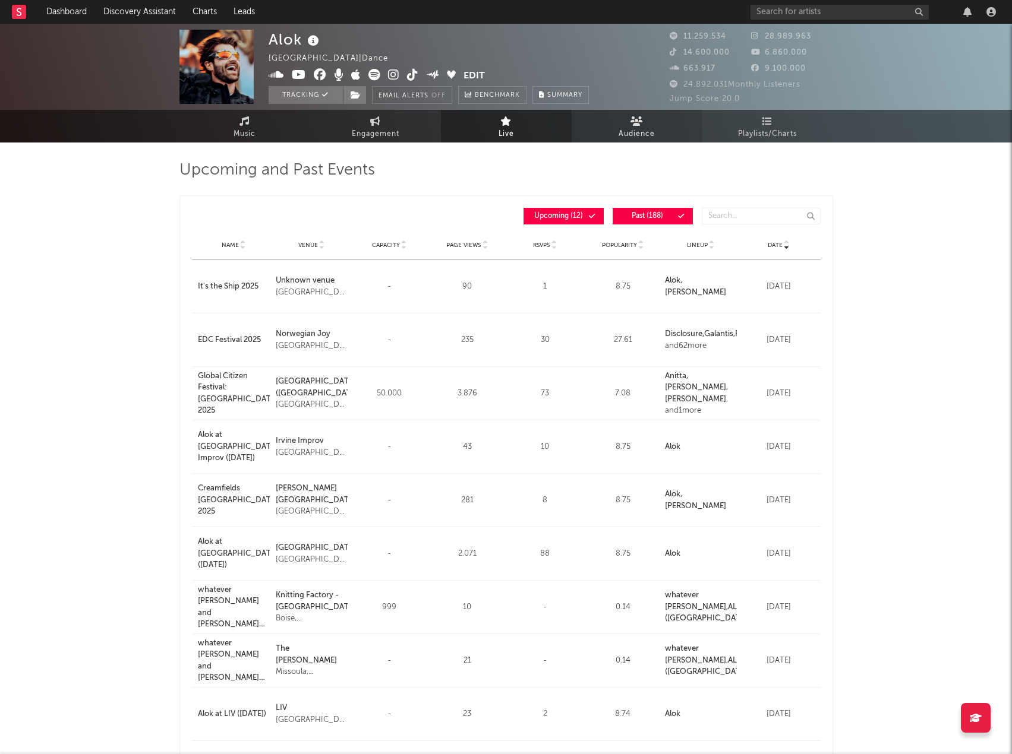
click at [612, 137] on link "Audience" at bounding box center [636, 126] width 131 height 33
